Goal: Find specific page/section

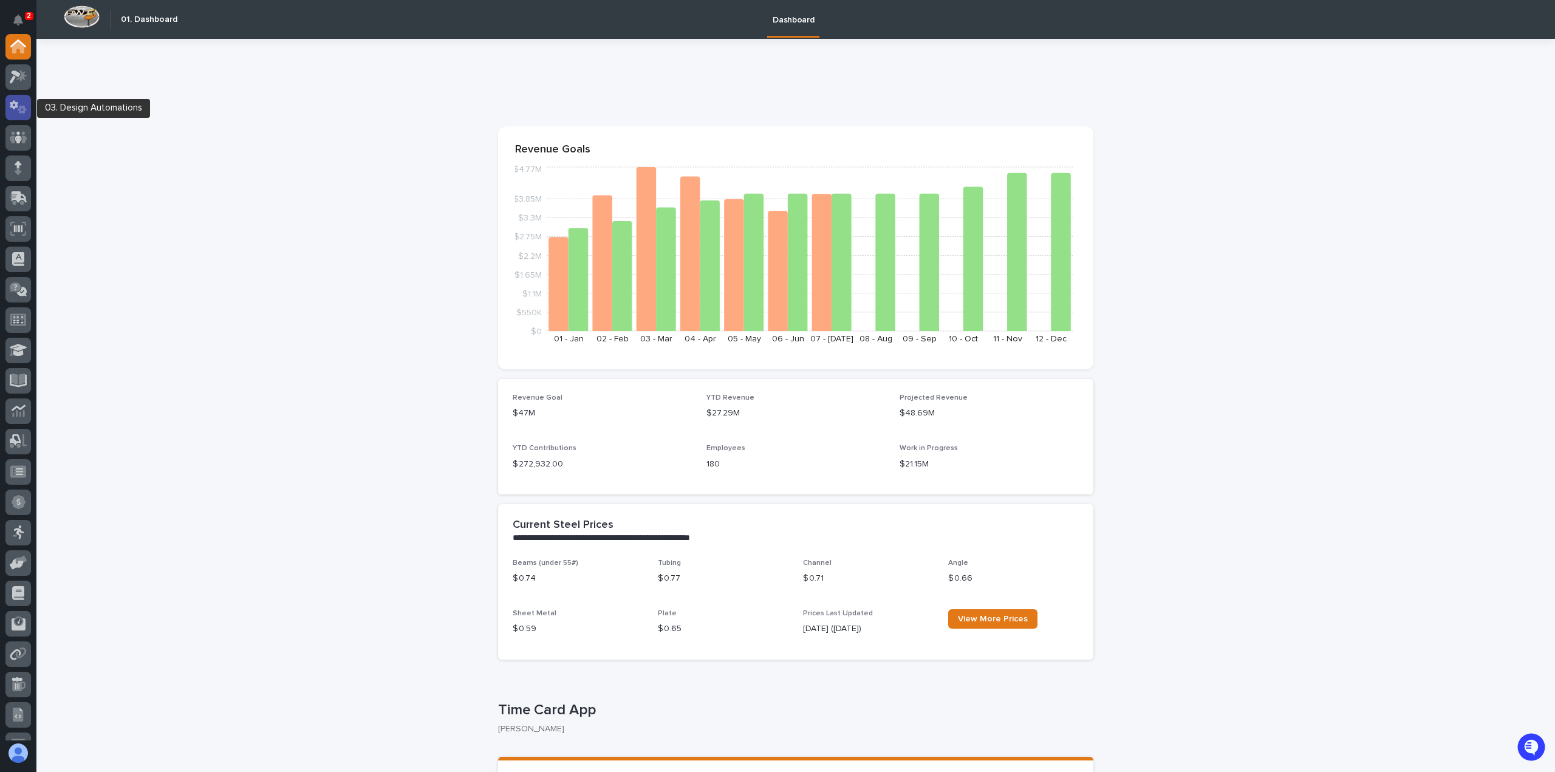
click at [12, 110] on icon at bounding box center [19, 107] width 18 height 14
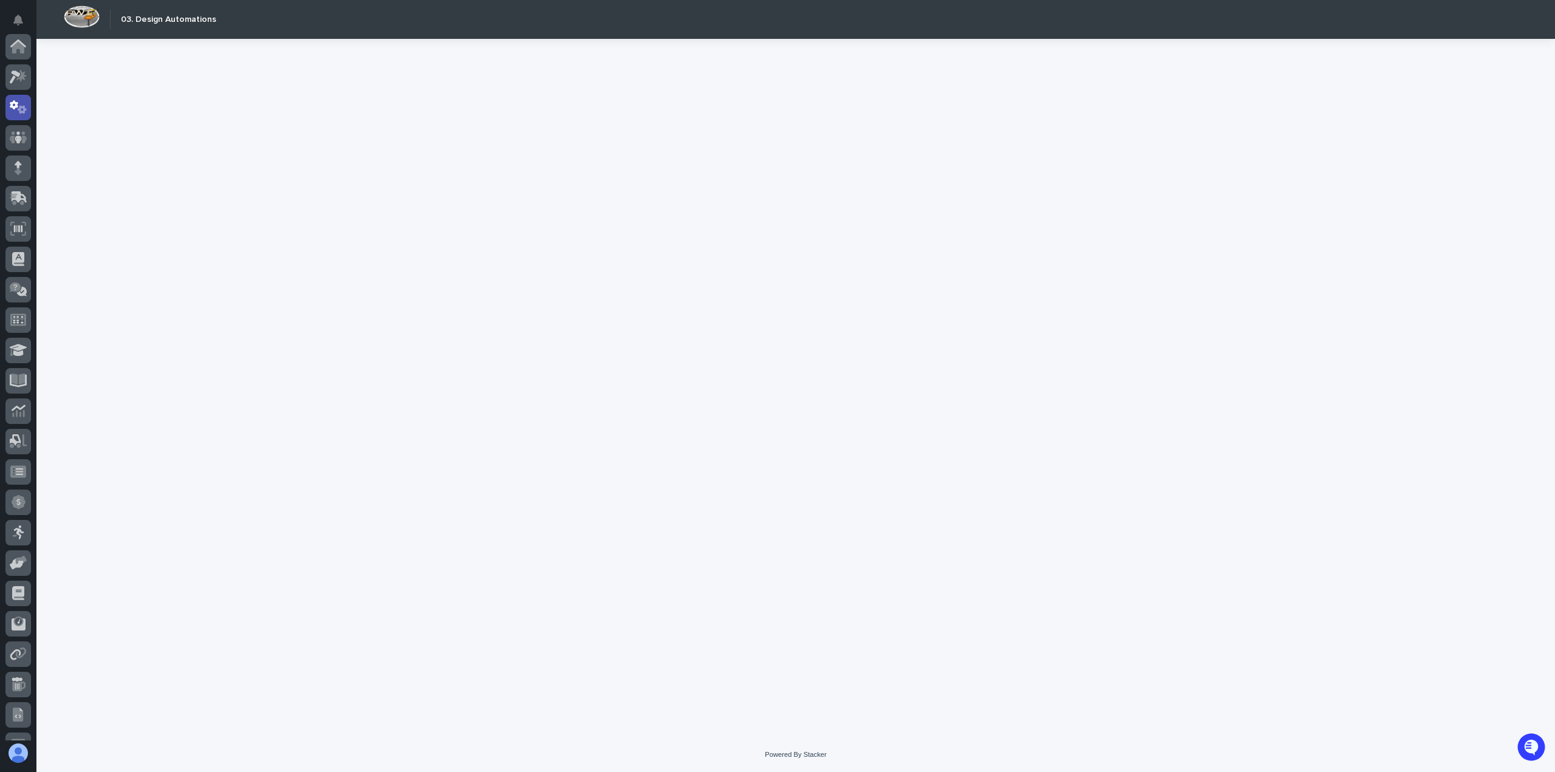
scroll to position [61, 0]
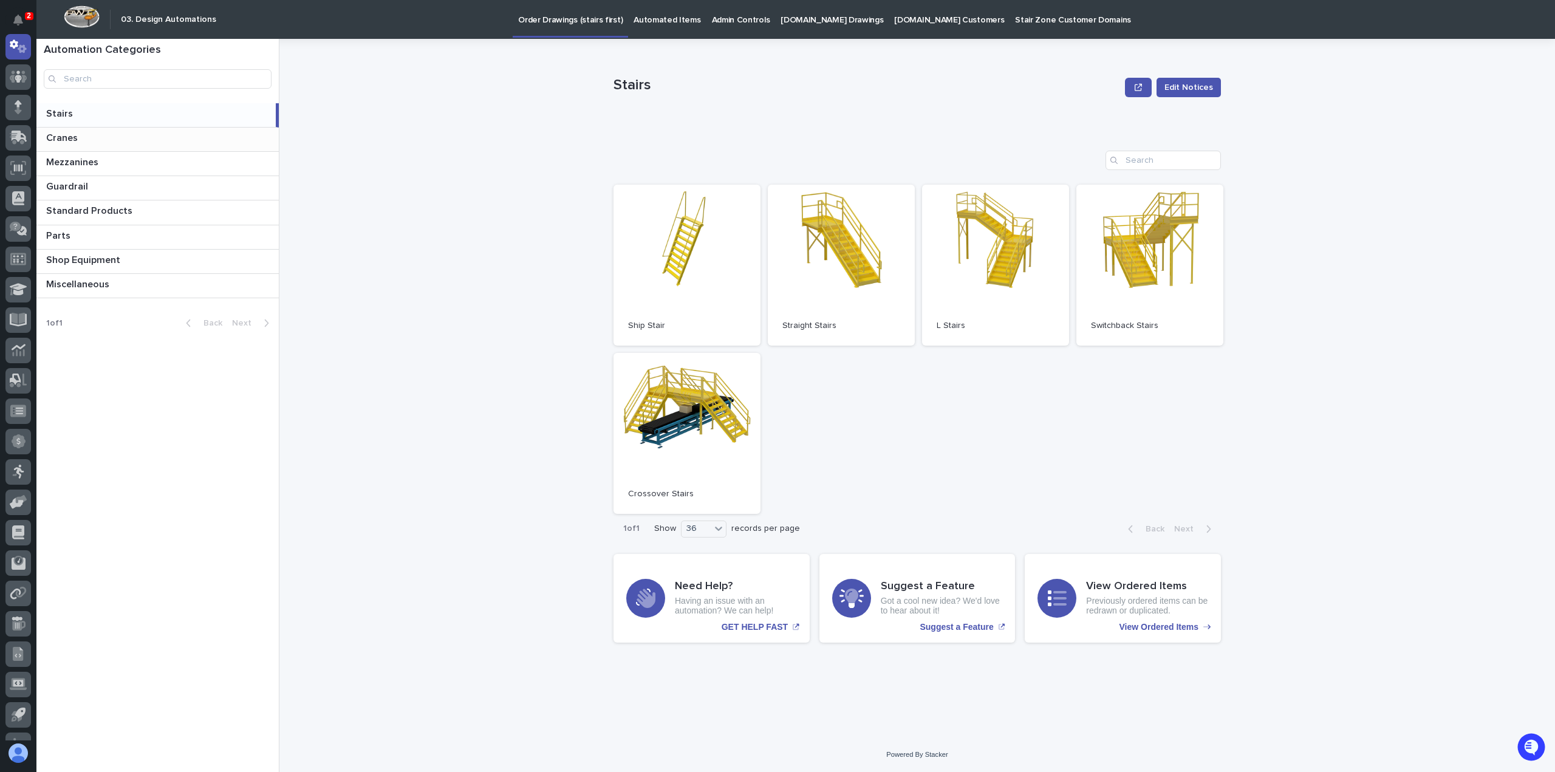
click at [89, 139] on p at bounding box center [160, 138] width 228 height 12
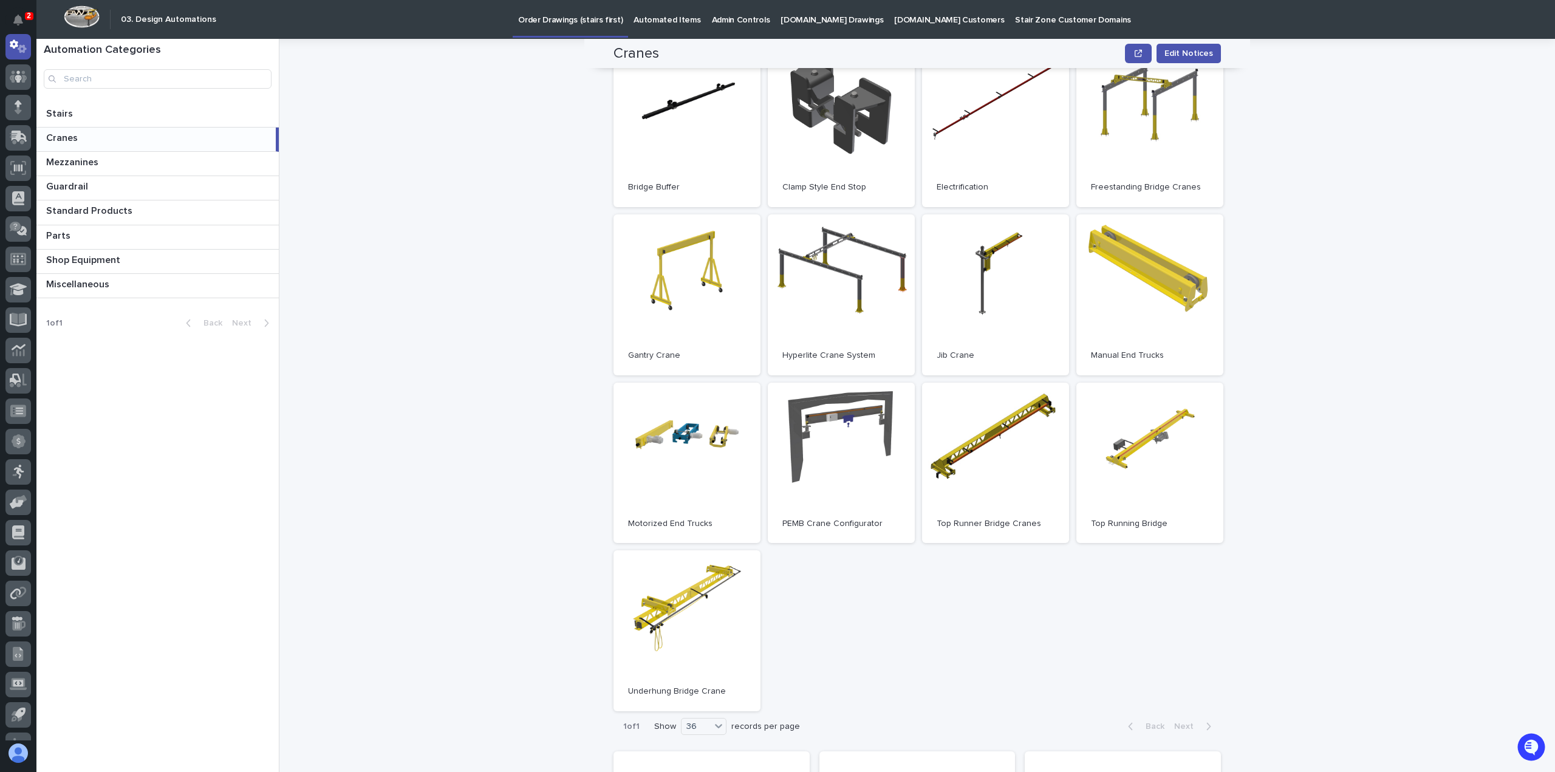
scroll to position [68, 0]
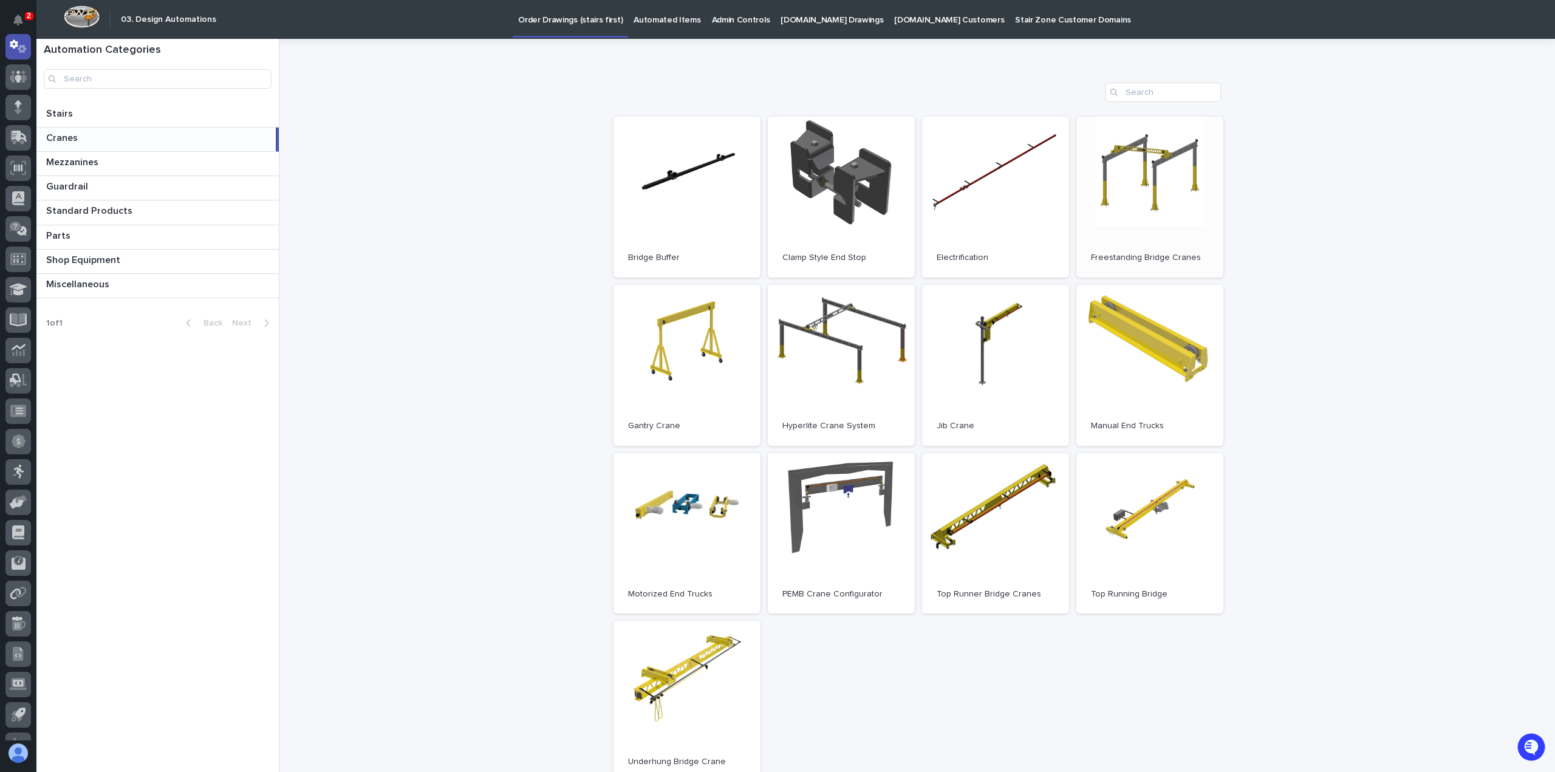
click at [1092, 196] on link "Open" at bounding box center [1150, 197] width 147 height 161
